Goal: Information Seeking & Learning: Learn about a topic

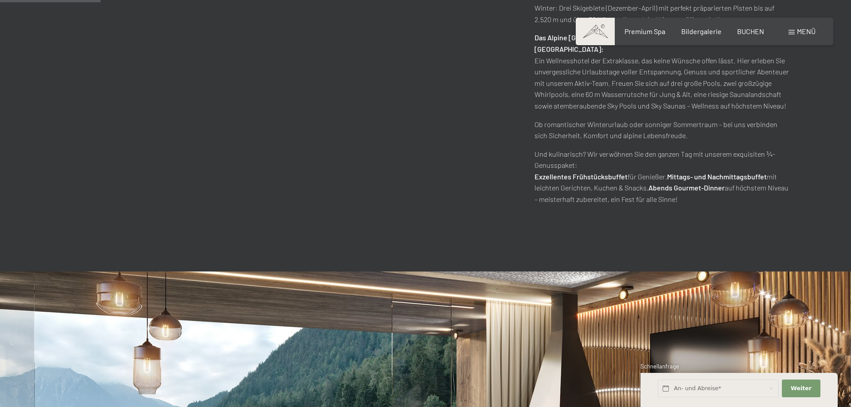
scroll to position [858, 0]
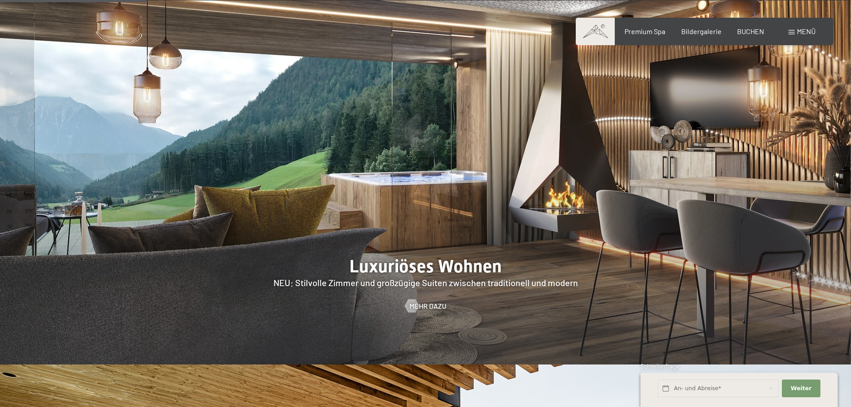
drag, startPoint x: 584, startPoint y: 258, endPoint x: 477, endPoint y: 263, distance: 107.7
click at [477, 263] on div at bounding box center [425, 182] width 851 height 364
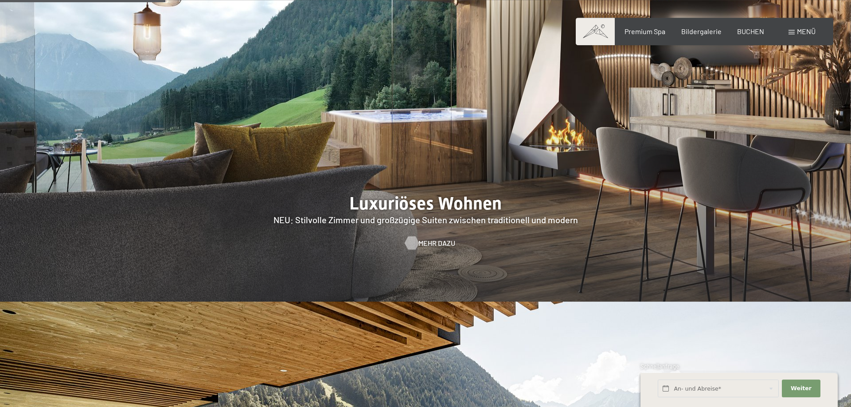
scroll to position [904, 0]
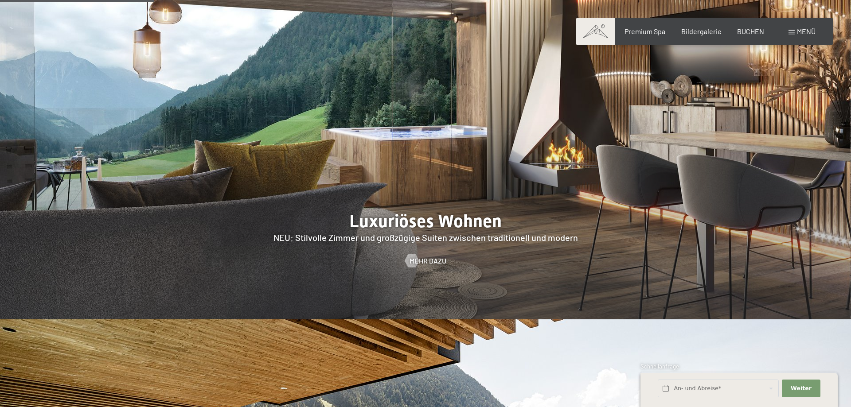
click at [433, 223] on div at bounding box center [425, 137] width 851 height 364
click at [433, 256] on span "Mehr dazu" at bounding box center [436, 261] width 37 height 10
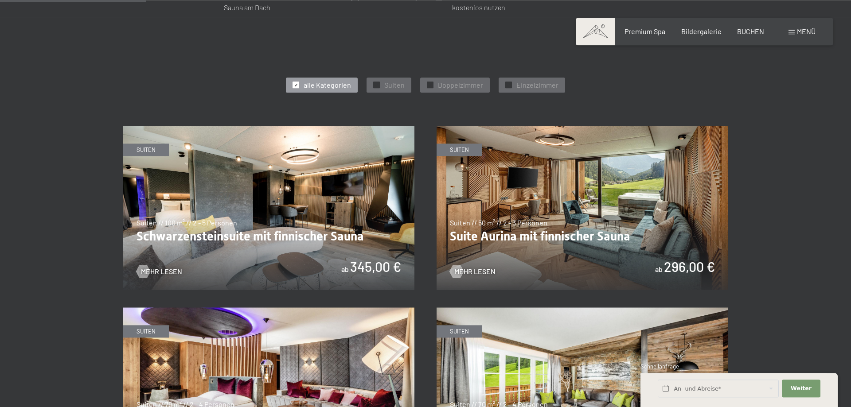
scroll to position [587, 0]
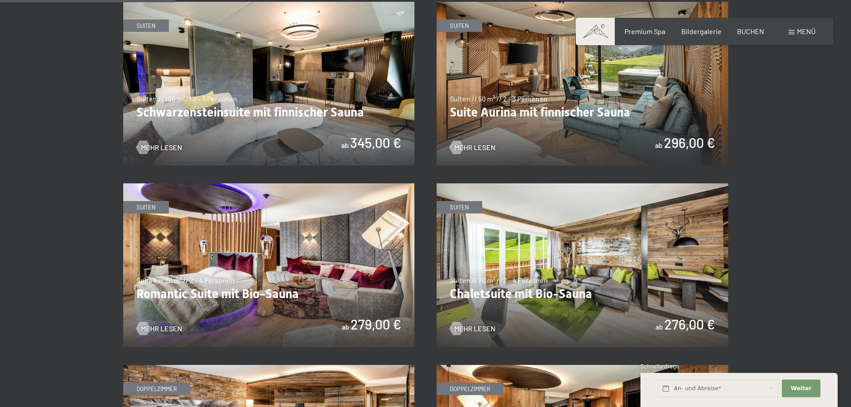
click at [328, 120] on img at bounding box center [268, 84] width 291 height 164
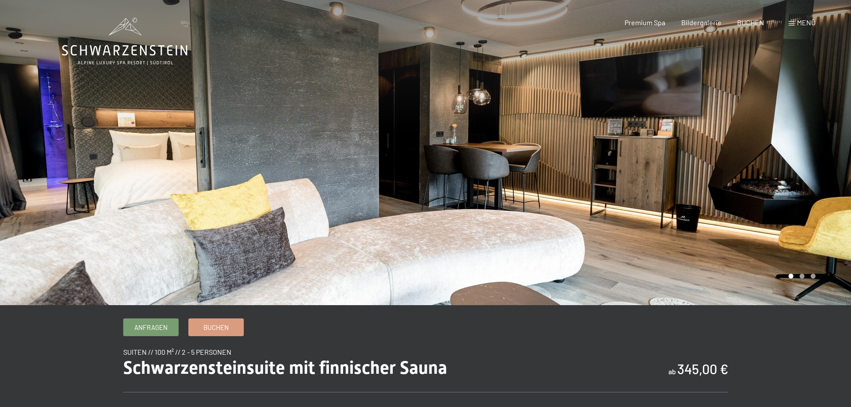
click at [391, 305] on div at bounding box center [425, 305] width 726 height 0
click at [800, 278] on div at bounding box center [637, 152] width 425 height 305
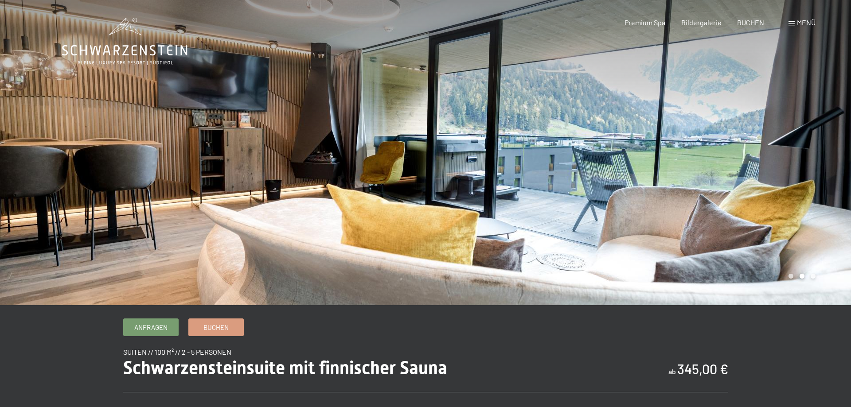
click at [813, 278] on div at bounding box center [637, 152] width 425 height 305
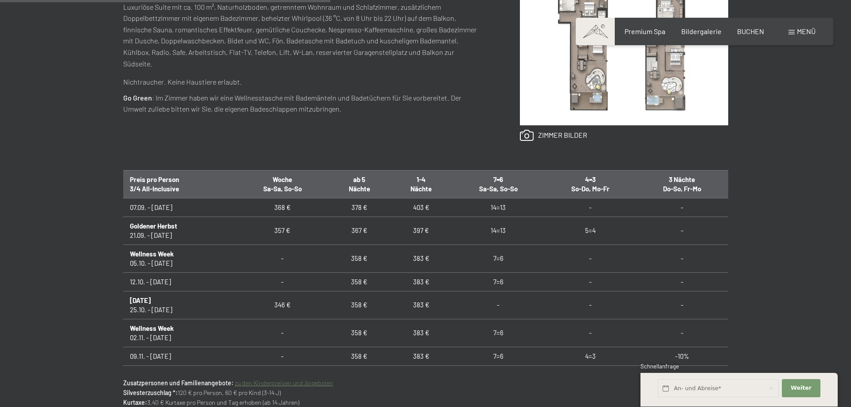
scroll to position [271, 0]
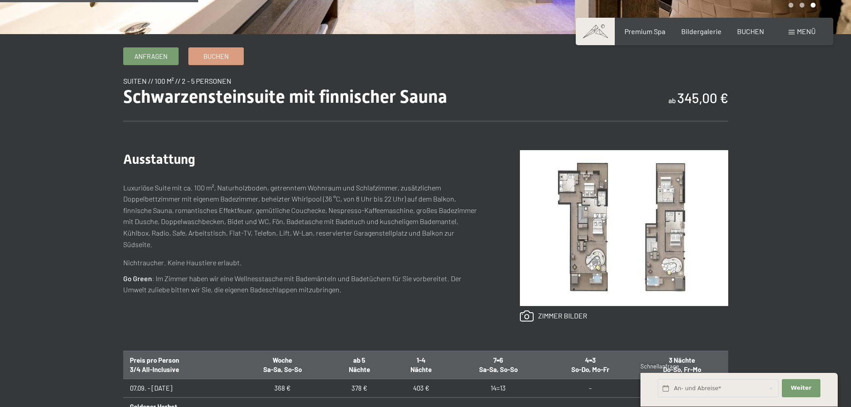
click at [578, 200] on img at bounding box center [624, 228] width 208 height 156
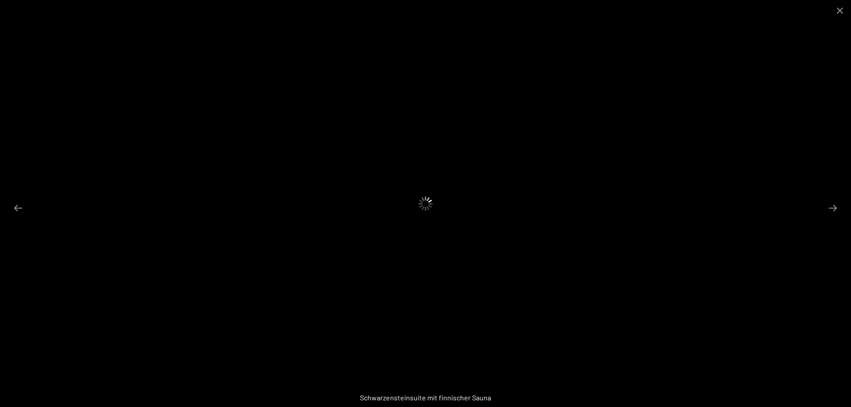
click at [759, 310] on div at bounding box center [425, 203] width 851 height 407
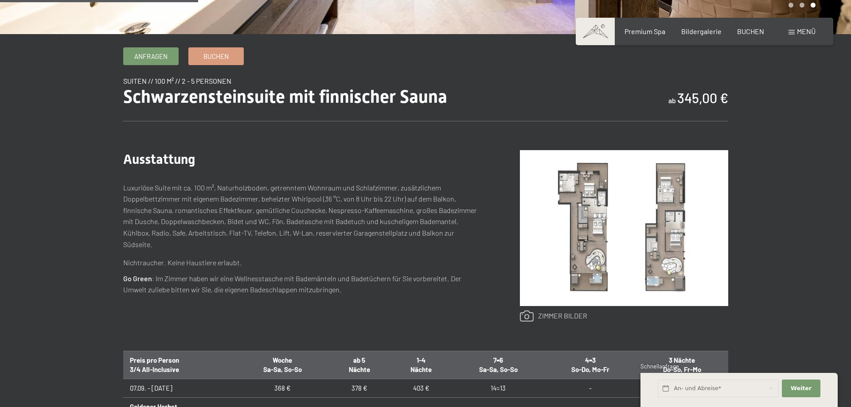
click at [561, 317] on link at bounding box center [553, 317] width 67 height 12
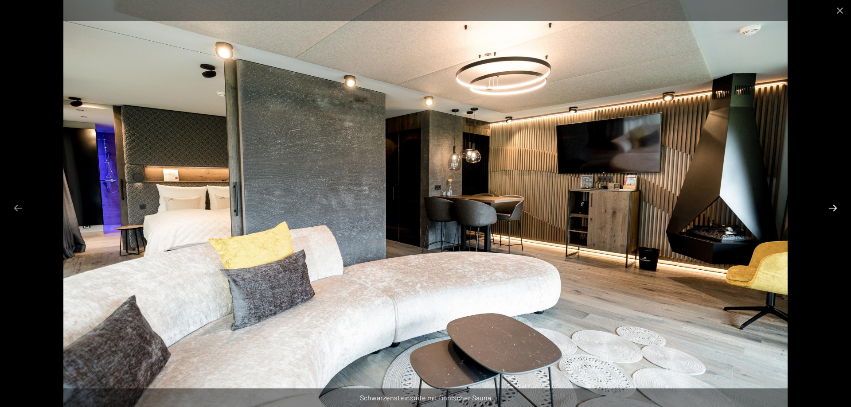
click at [833, 208] on button "Next slide" at bounding box center [832, 207] width 19 height 17
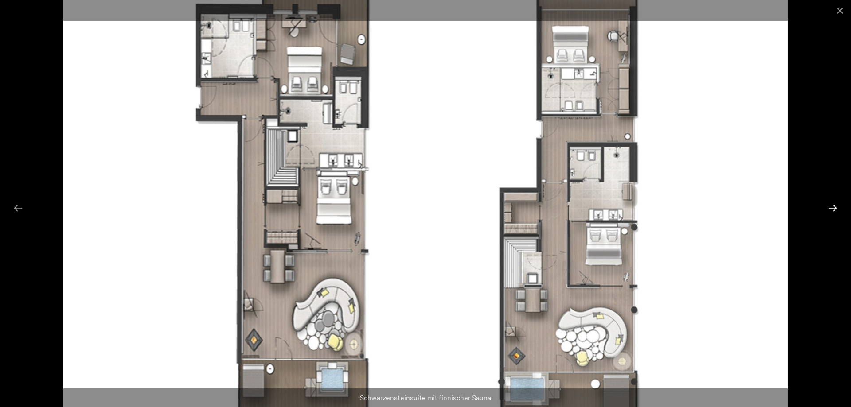
click at [833, 208] on button "Next slide" at bounding box center [832, 207] width 19 height 17
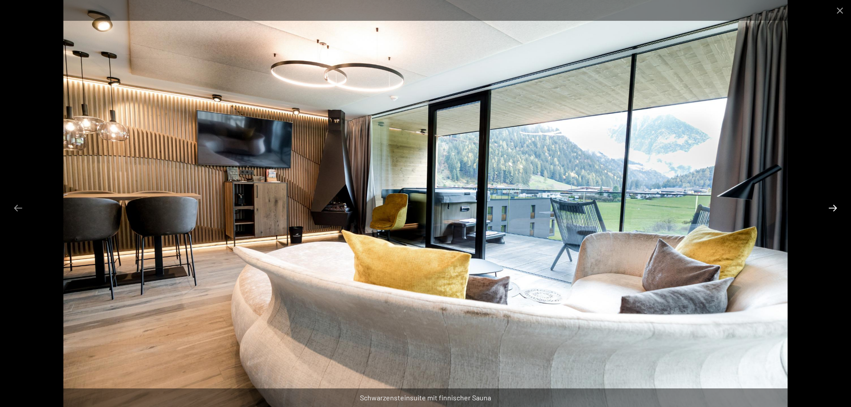
click at [834, 209] on button "Next slide" at bounding box center [832, 207] width 19 height 17
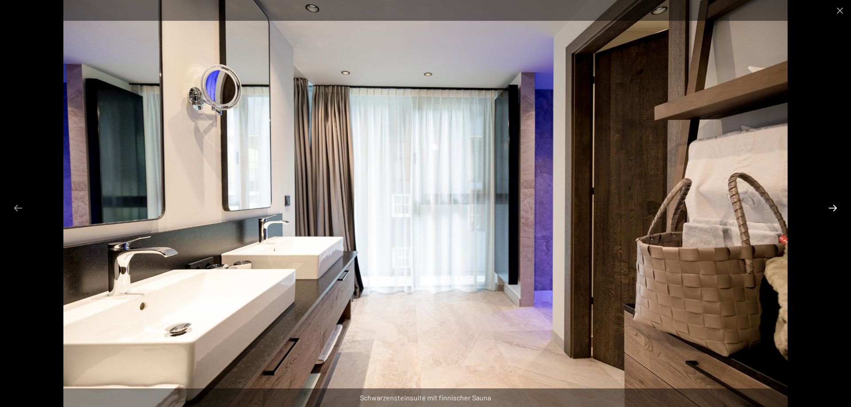
click at [835, 209] on button "Next slide" at bounding box center [832, 207] width 19 height 17
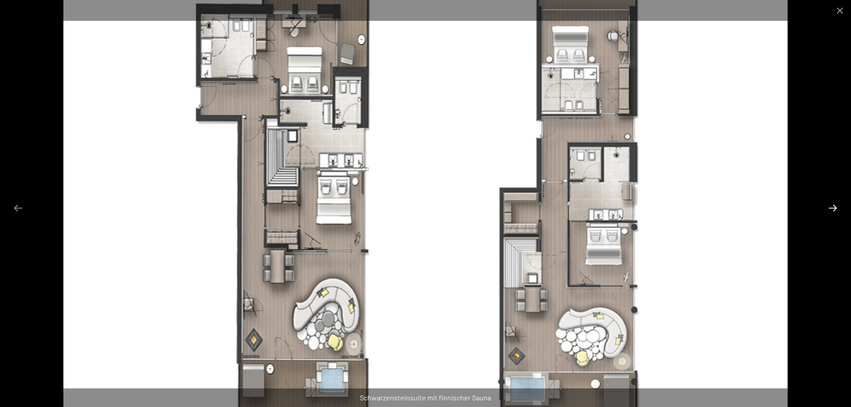
drag, startPoint x: 835, startPoint y: 210, endPoint x: 831, endPoint y: 216, distance: 8.0
click at [835, 210] on button "Next slide" at bounding box center [832, 207] width 19 height 17
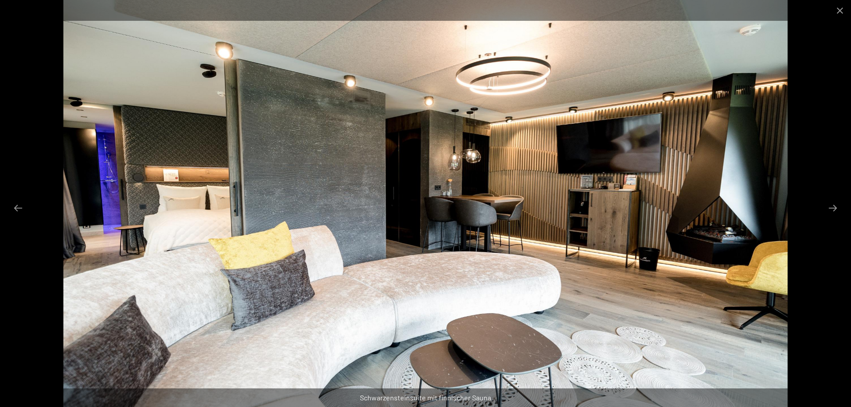
click at [781, 252] on img at bounding box center [425, 203] width 724 height 407
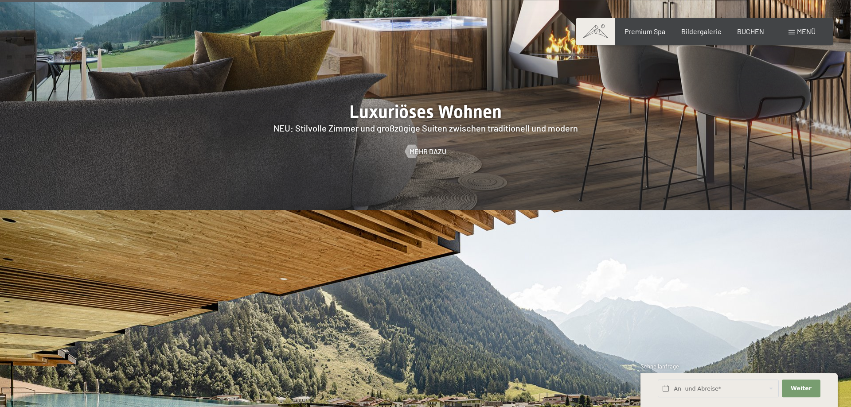
scroll to position [1084, 0]
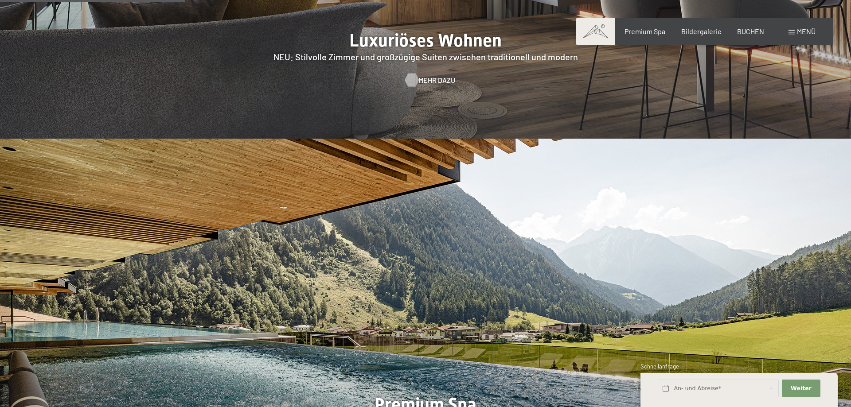
click at [438, 75] on span "Mehr dazu" at bounding box center [436, 80] width 37 height 10
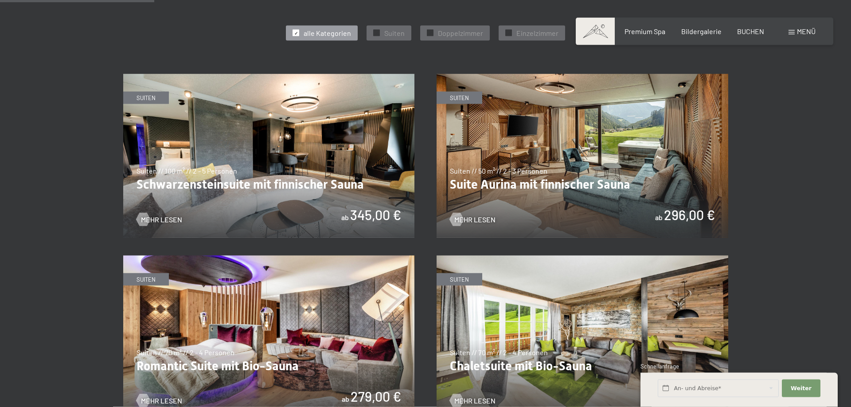
scroll to position [452, 0]
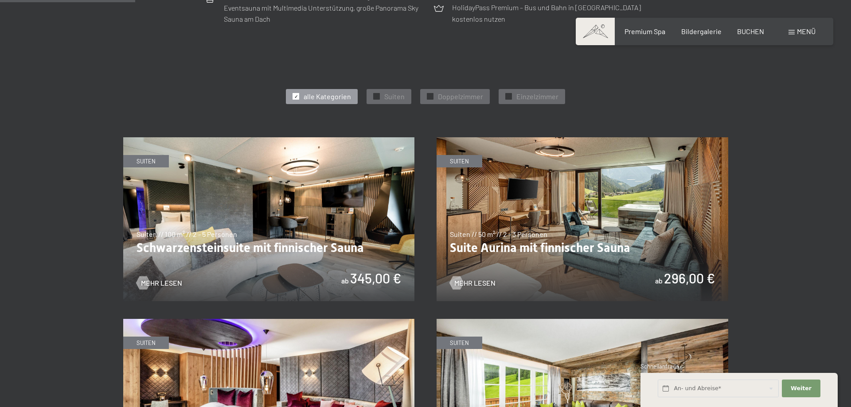
click at [607, 228] on img at bounding box center [581, 219] width 291 height 164
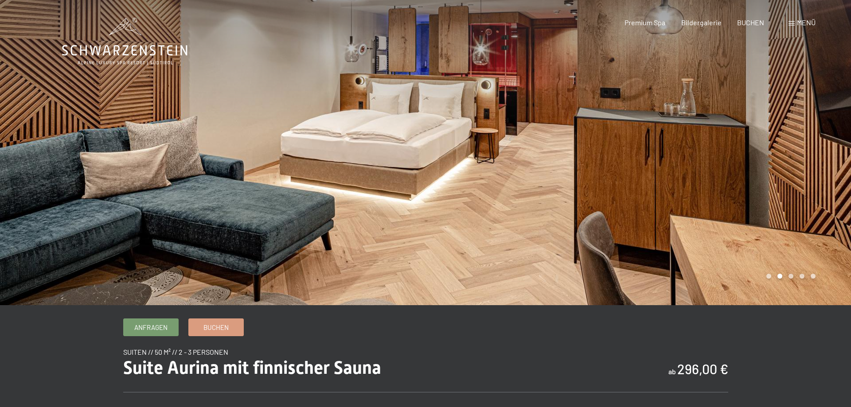
click at [691, 223] on div at bounding box center [637, 152] width 425 height 305
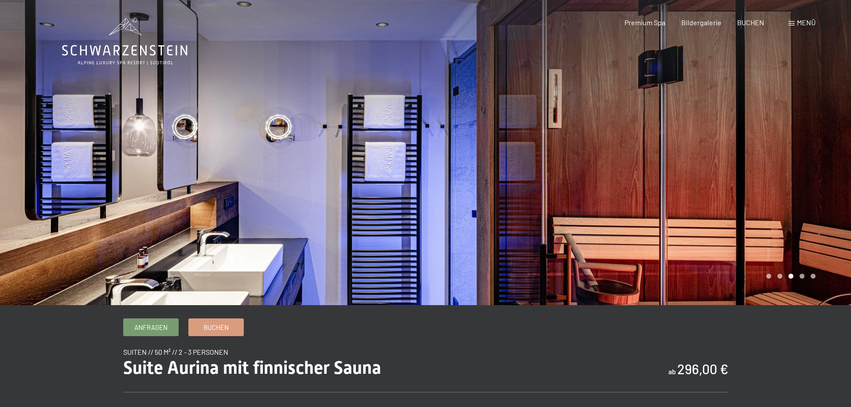
click at [691, 223] on div at bounding box center [637, 152] width 425 height 305
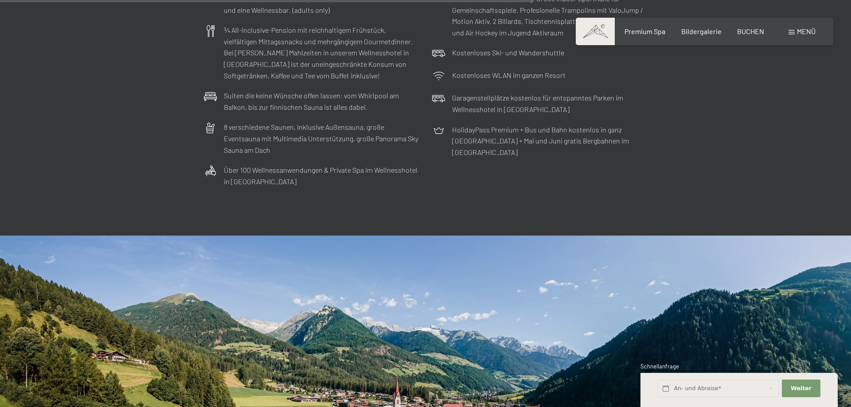
scroll to position [2937, 0]
